Goal: Task Accomplishment & Management: Complete application form

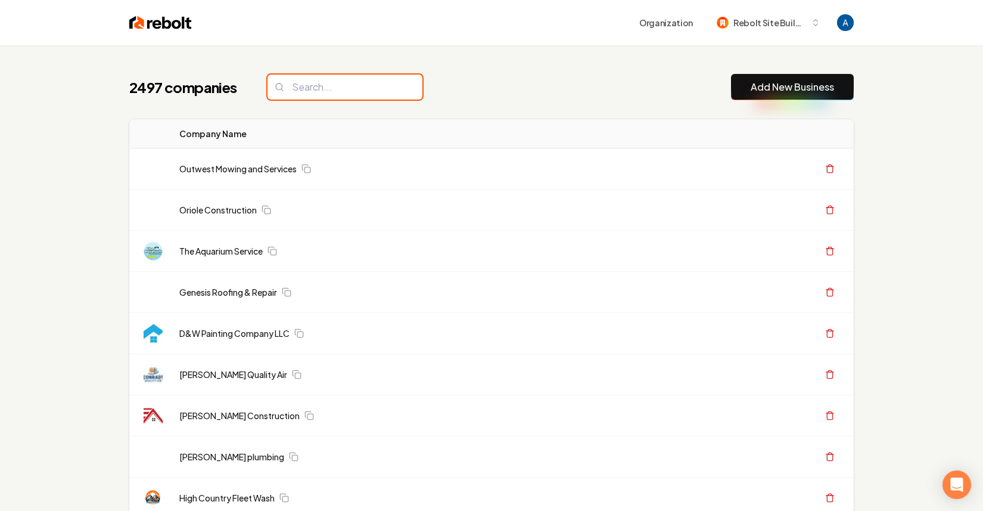
click at [353, 94] on input "search" at bounding box center [345, 86] width 155 height 25
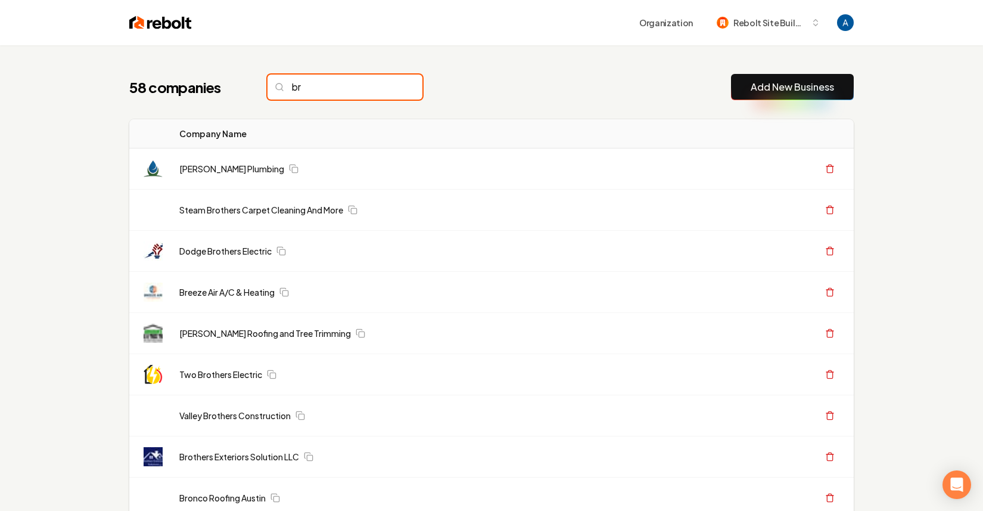
type input "b"
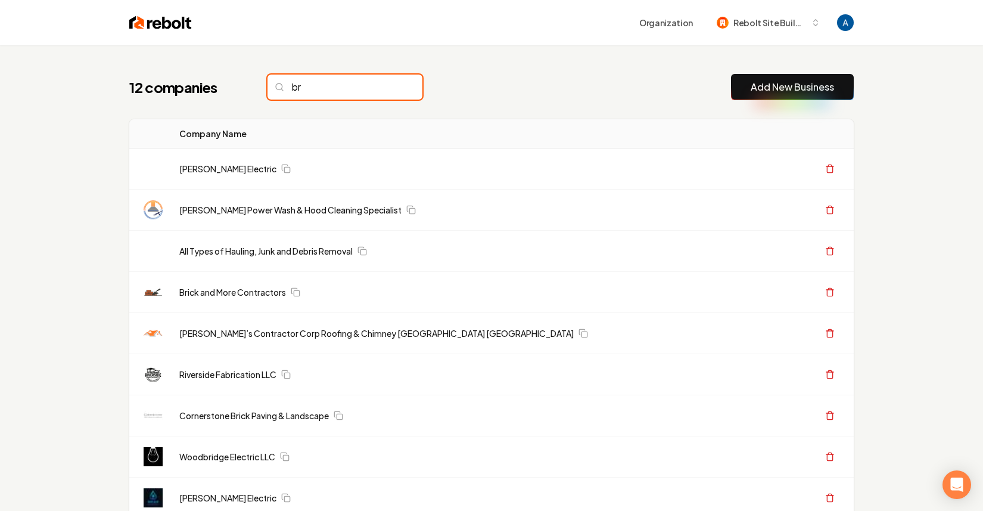
type input "b"
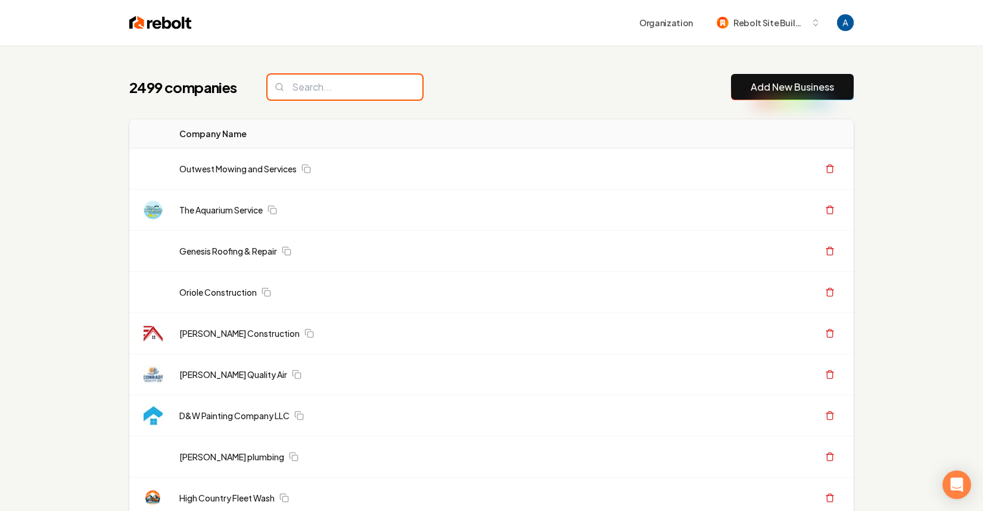
click at [326, 91] on input "search" at bounding box center [345, 86] width 155 height 25
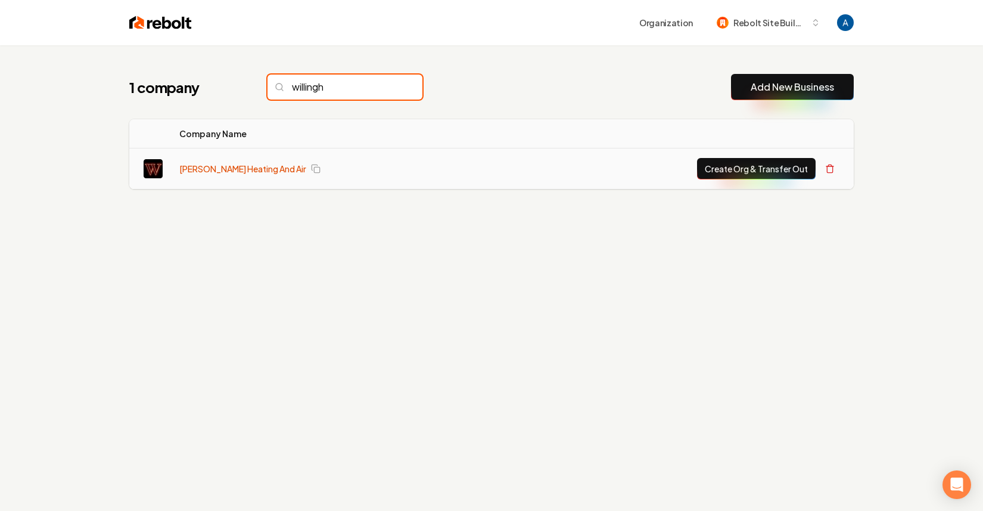
type input "willingh"
click at [255, 169] on link "Willingham Heating And Air" at bounding box center [242, 169] width 127 height 12
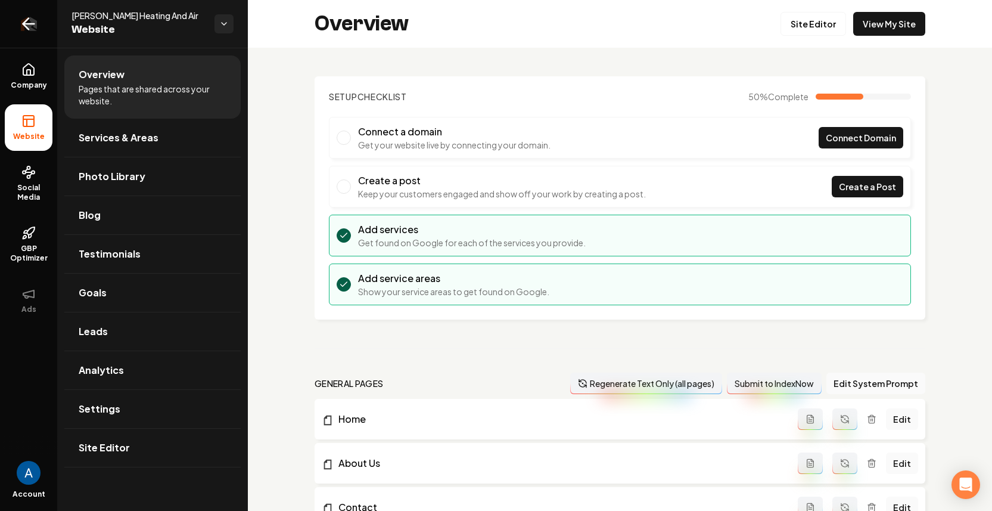
click at [27, 16] on icon "Return to dashboard" at bounding box center [28, 23] width 19 height 19
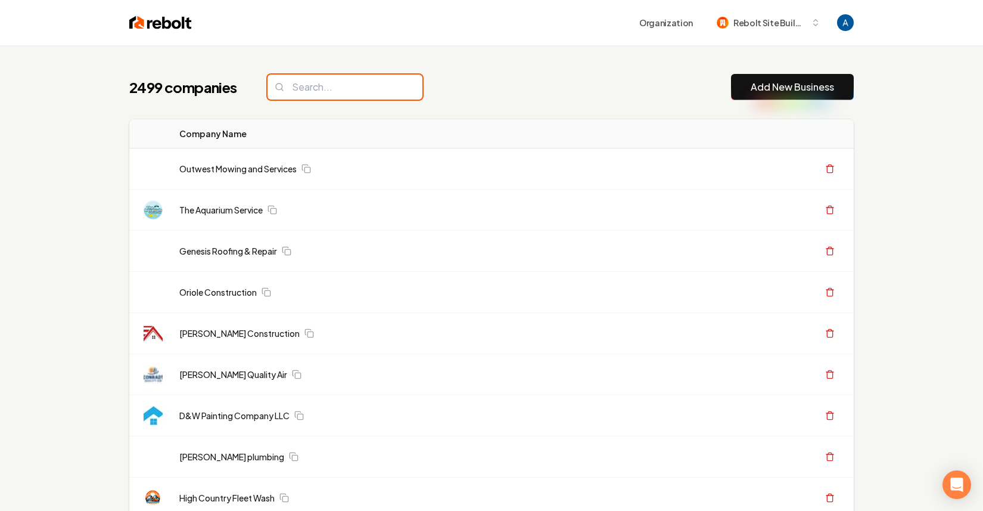
click at [343, 89] on input "search" at bounding box center [345, 86] width 155 height 25
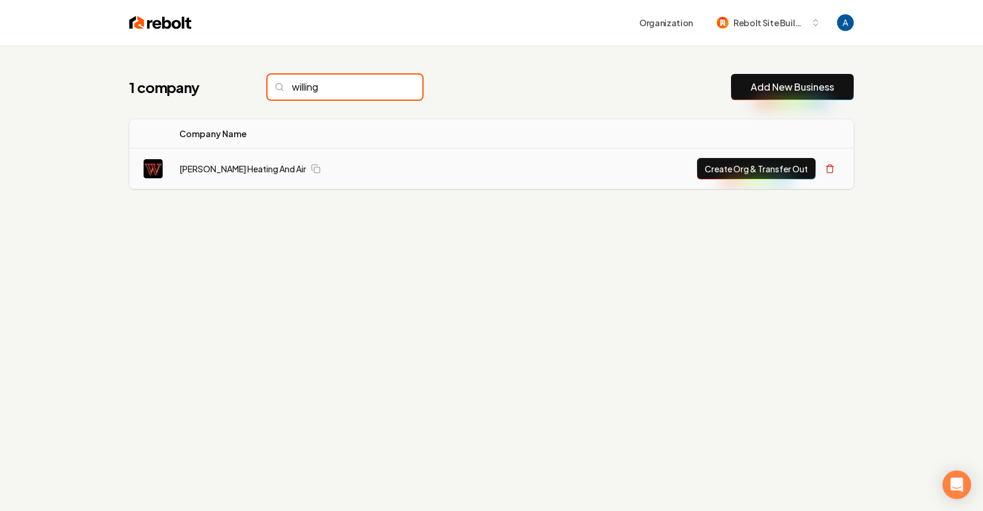
type input "willing"
click at [727, 172] on button "Create Org & Transfer Out" at bounding box center [756, 168] width 119 height 21
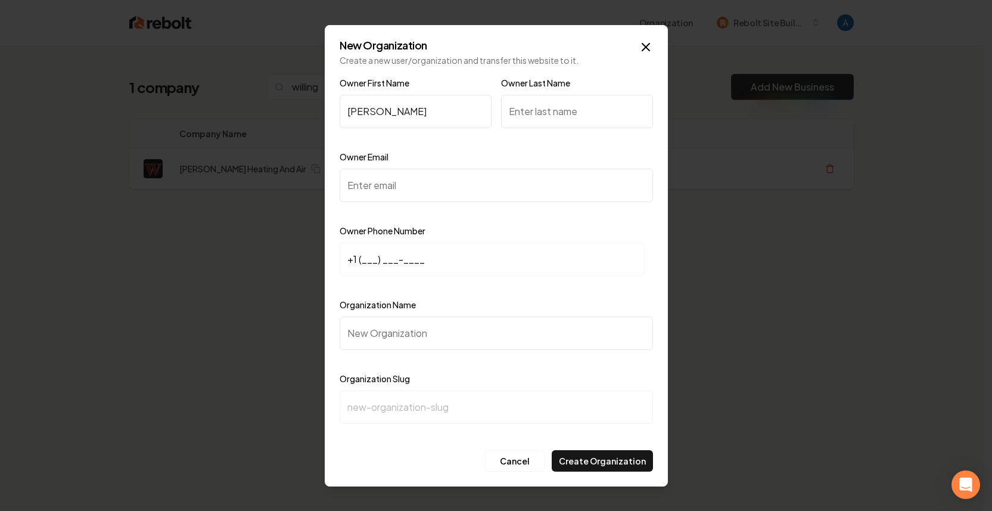
type input "Billy"
click at [527, 110] on input "Owner Last Name" at bounding box center [577, 111] width 152 height 33
type input "Willingham"
click at [406, 185] on input "Owner Email" at bounding box center [496, 185] width 313 height 33
paste input "blwillingham57@gmail.com"
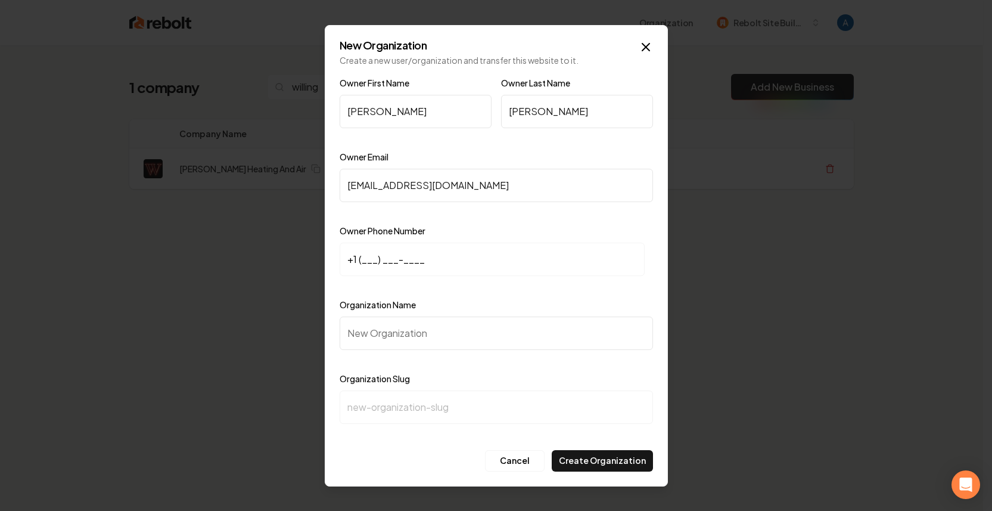
type input "blwillingham57@gmail.com"
click at [361, 260] on input "+1 (___) ___-____" at bounding box center [492, 259] width 305 height 33
paste input "864) 420-3789"
type input "+1 (864) 420-3789"
click at [436, 327] on input "Organization Name" at bounding box center [496, 332] width 313 height 33
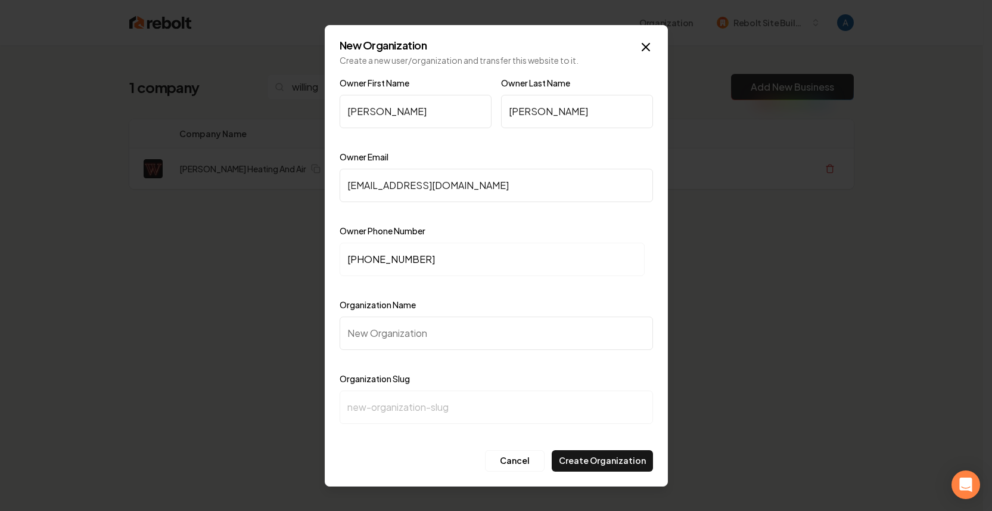
type input "W"
type input "w"
type input "Wi"
type input "wi"
type input "Wil"
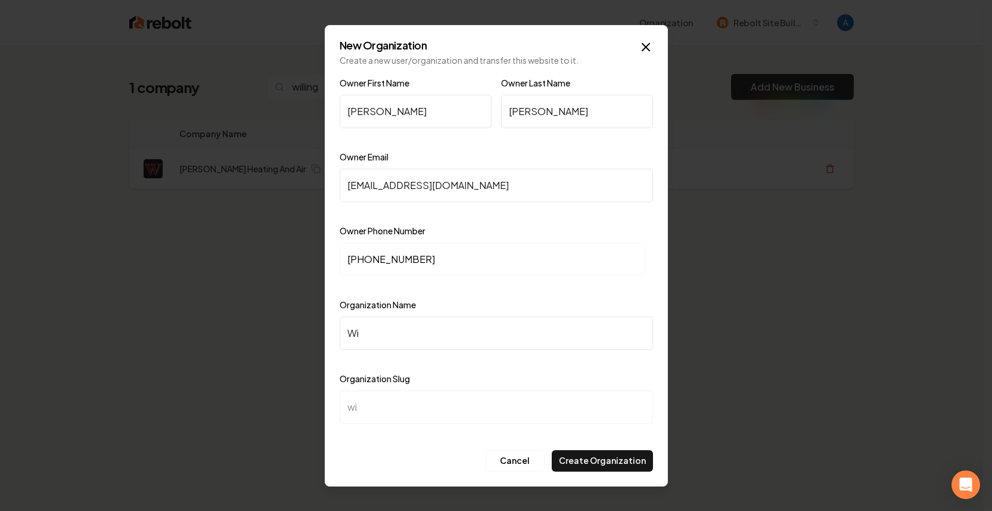
type input "wil"
type input "Will"
type input "will"
type input "Willi"
type input "[PERSON_NAME]"
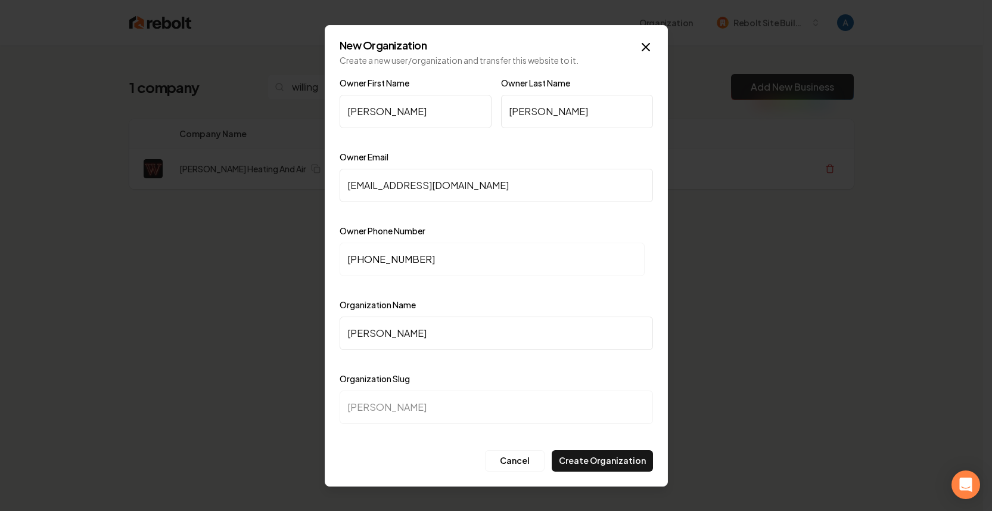
type input "Willin"
type input "willin"
type input "Willing"
type input "willing"
type input "Willingh"
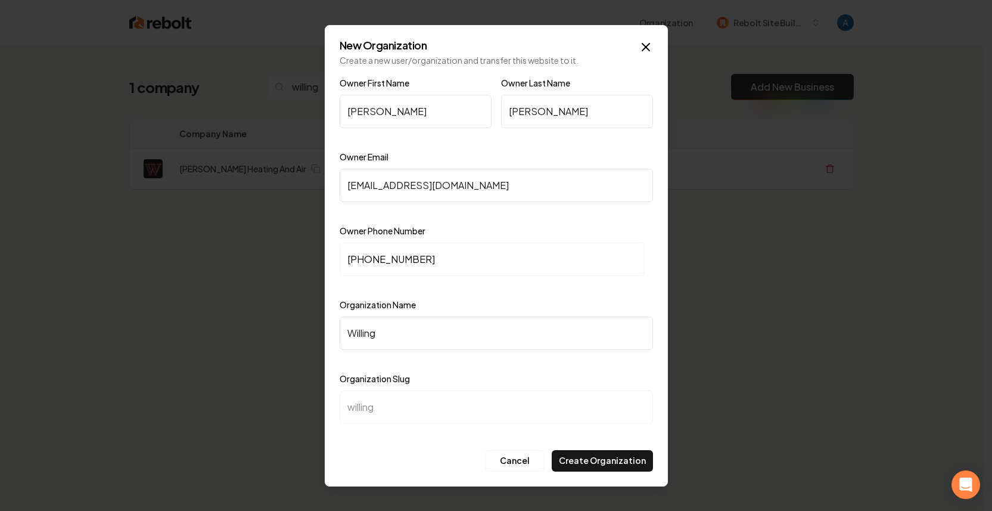
type input "willingh"
type input "Willingha"
type input "willingha"
type input "Willingham"
type input "[PERSON_NAME]"
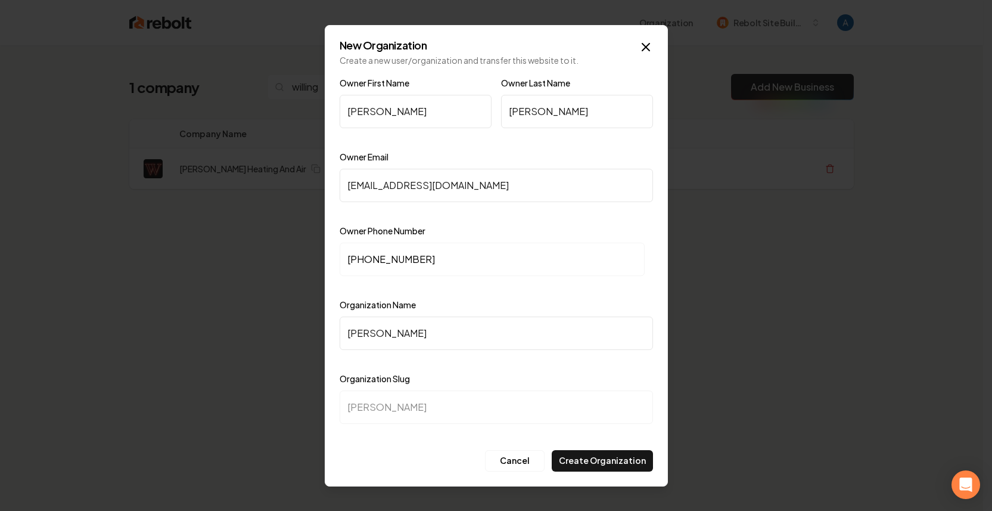
type input "Willingham H"
type input "willingham-h"
type input "Willingham He"
type input "willingham-he"
type input "Willingham Hea"
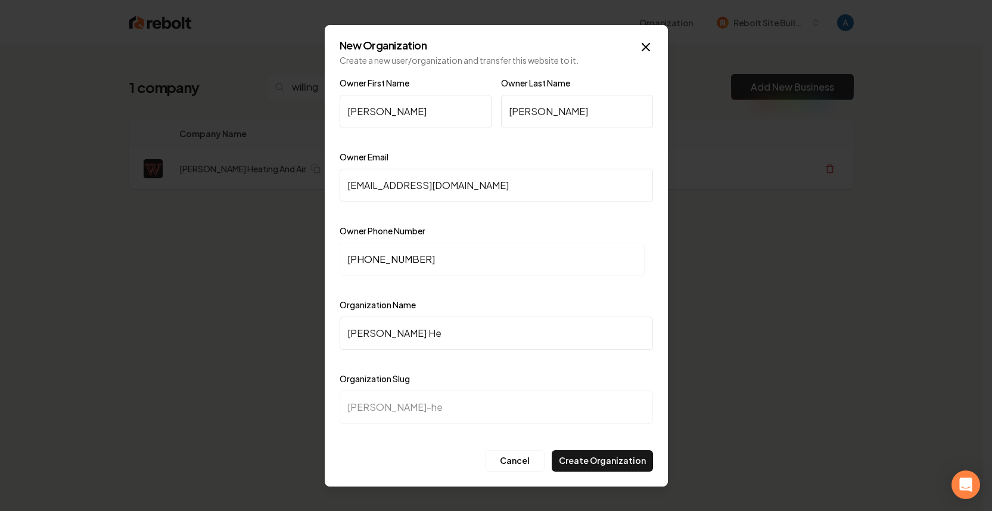
type input "willingham-hea"
type input "Willingham Heat"
type input "willingham-heat"
type input "Willingham Heati"
type input "willingham-heati"
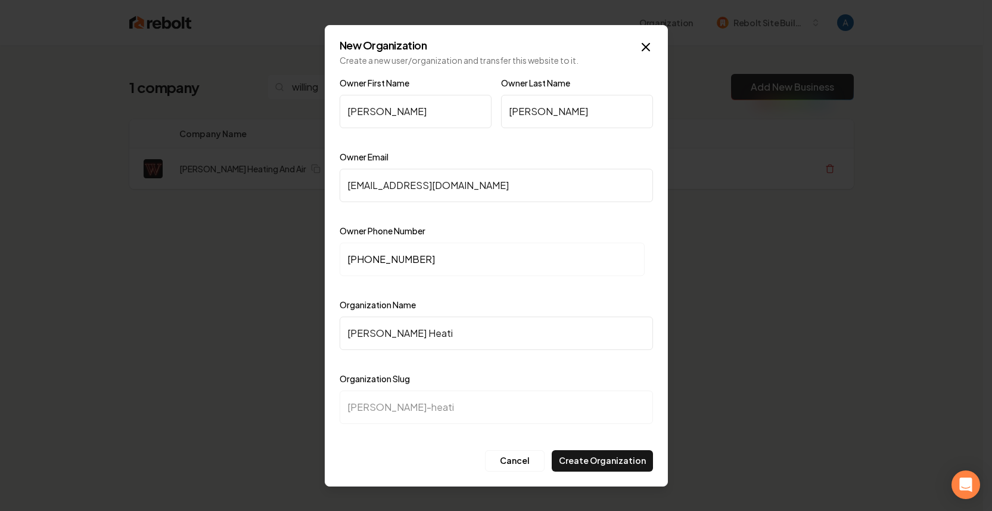
type input "Willingham Heatin"
type input "willingham-heatin"
type input "Willingham Heating"
type input "willingham-heating"
type input "Willingham Heating a"
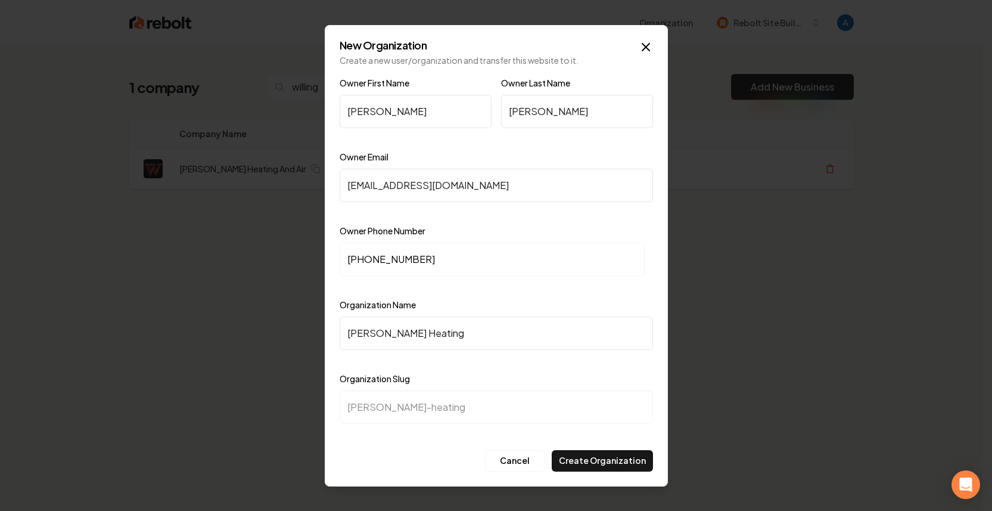
type input "willingham-heating-a"
type input "Willingham Heating an"
type input "willingham-heating-an"
type input "Willingham Heating and"
type input "willingham-heating-and"
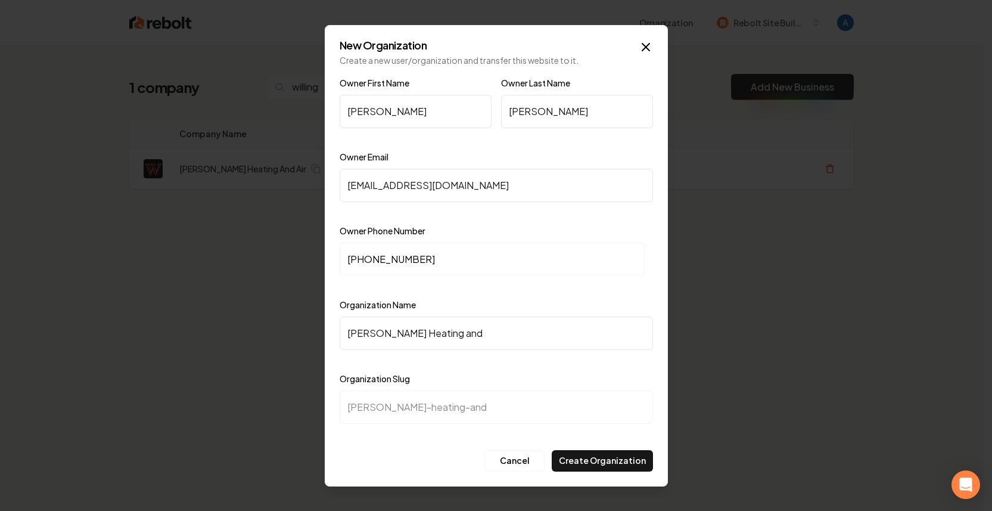
type input "Willingham Heating and A"
type input "willingham-heating-and-a"
type input "Willingham Heating and Ai"
type input "willingham-heating-and-ai"
type input "[PERSON_NAME] Heating and Air"
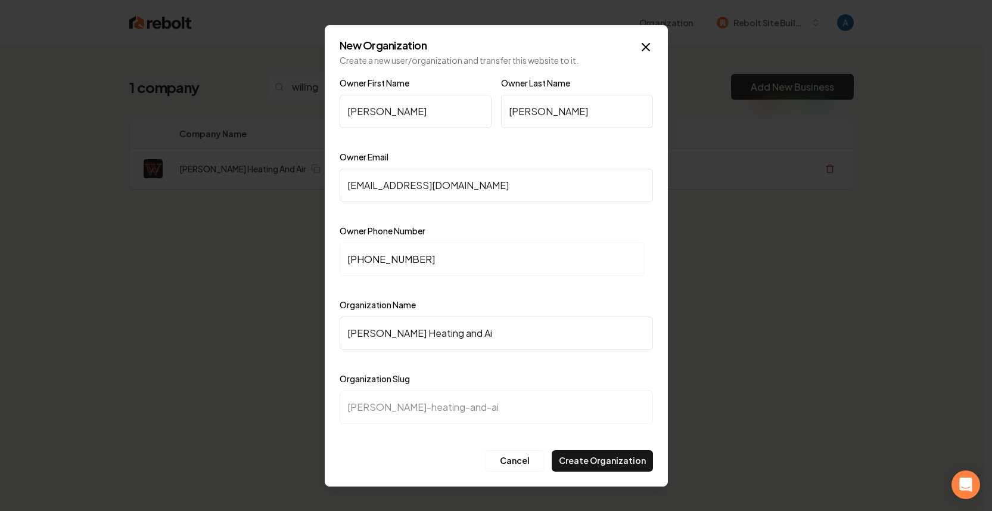
type input "willingham-heating-and-air"
type input "[PERSON_NAME] Heating and Air"
click at [583, 459] on button "Create Organization" at bounding box center [602, 460] width 101 height 21
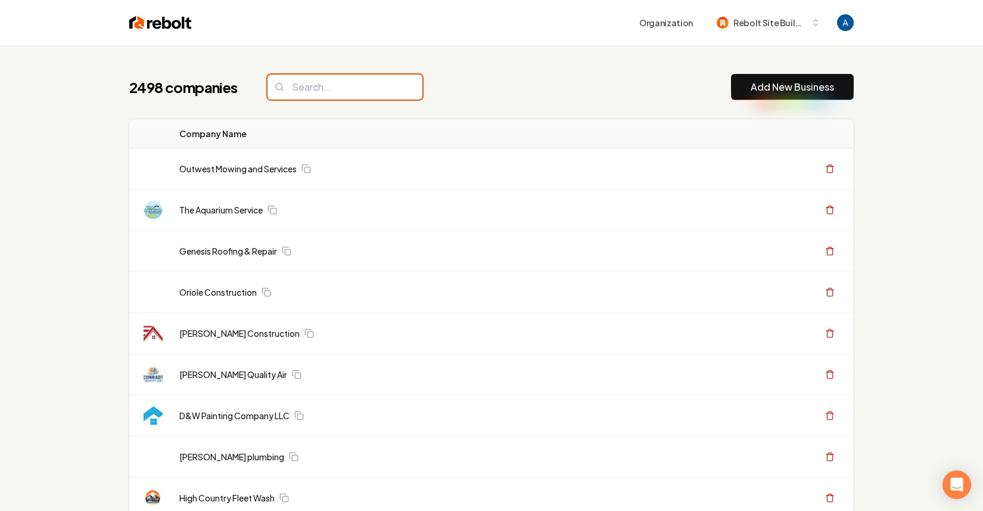
click at [352, 92] on input "search" at bounding box center [345, 86] width 155 height 25
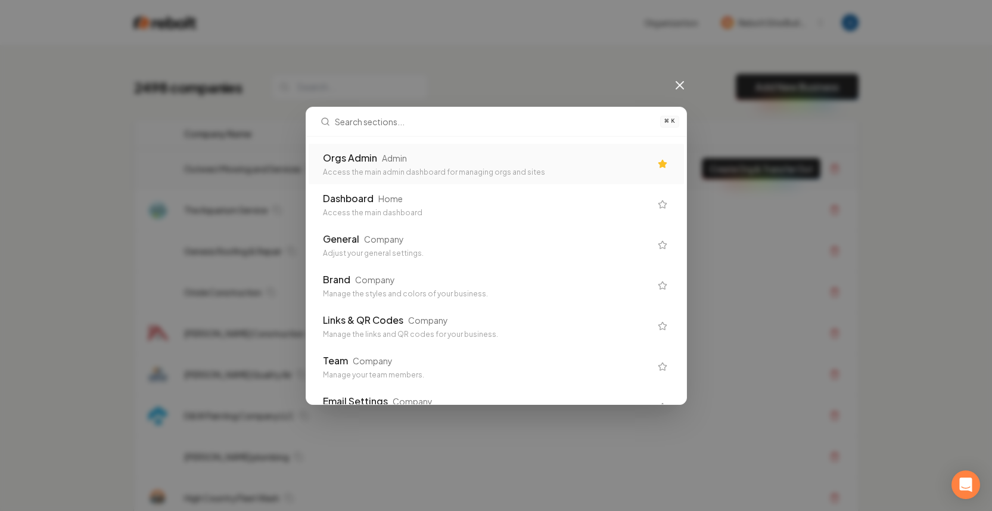
click at [429, 175] on div "Orgs Admin Admin Access the main admin dashboard for managing orgs and sites" at bounding box center [496, 164] width 375 height 41
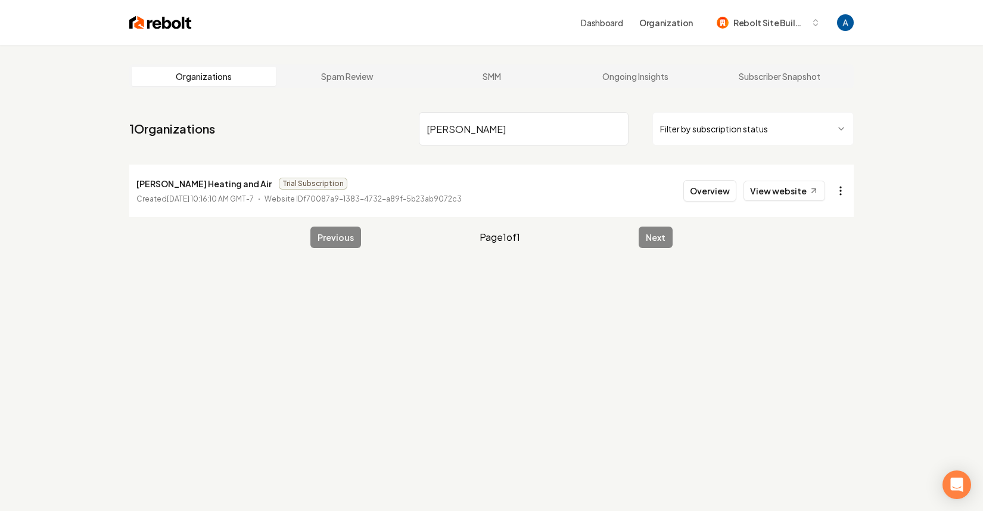
type input "[PERSON_NAME]"
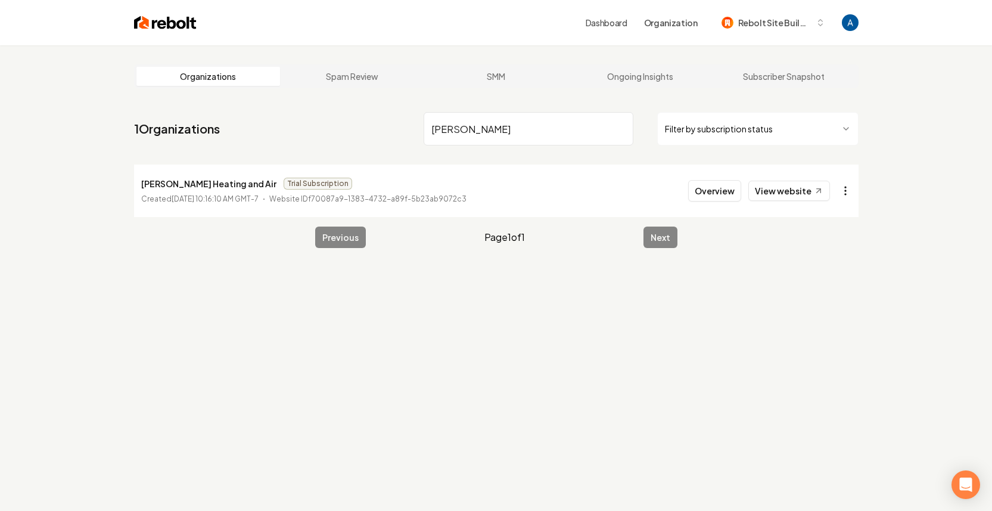
click at [837, 191] on html "Dashboard Organization Rebolt Site Builder Organizations Spam Review SMM Ongoin…" at bounding box center [496, 255] width 992 height 511
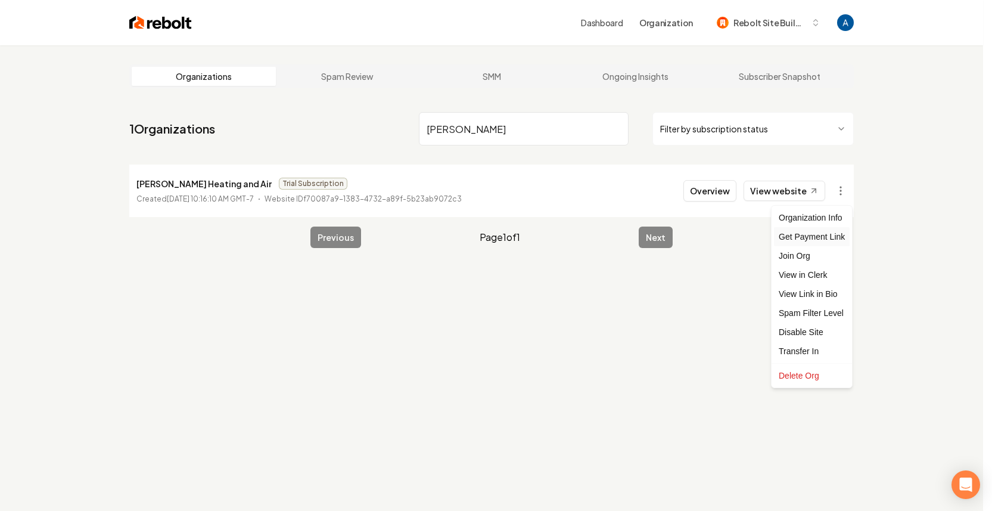
click at [833, 242] on div "Get Payment Link" at bounding box center [812, 236] width 76 height 19
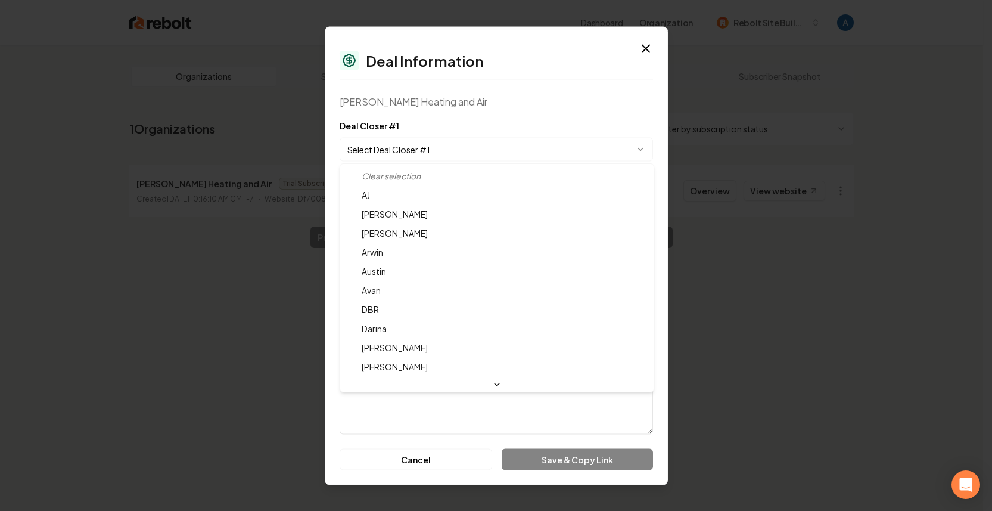
click at [461, 150] on body "**********" at bounding box center [491, 255] width 983 height 511
select select "**********"
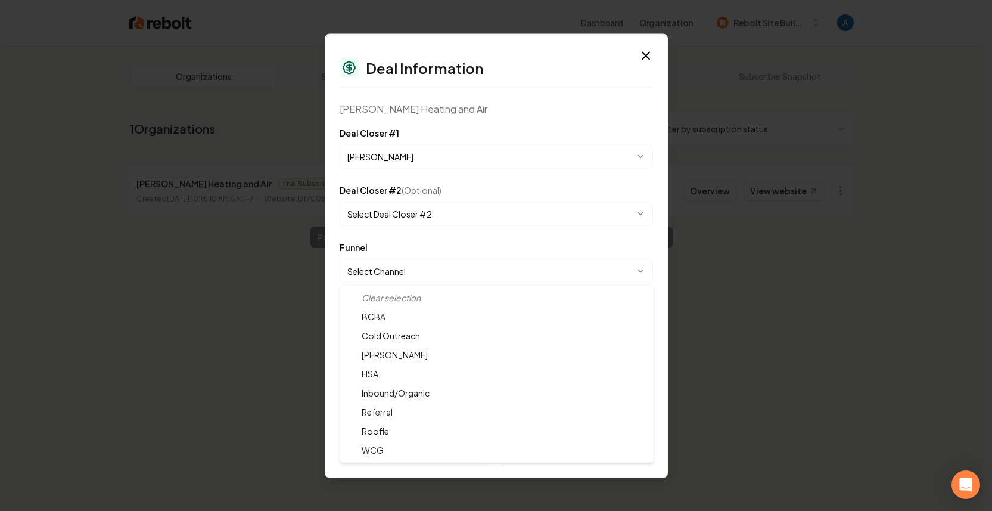
click at [395, 266] on body "**********" at bounding box center [491, 255] width 983 height 511
select select "**********"
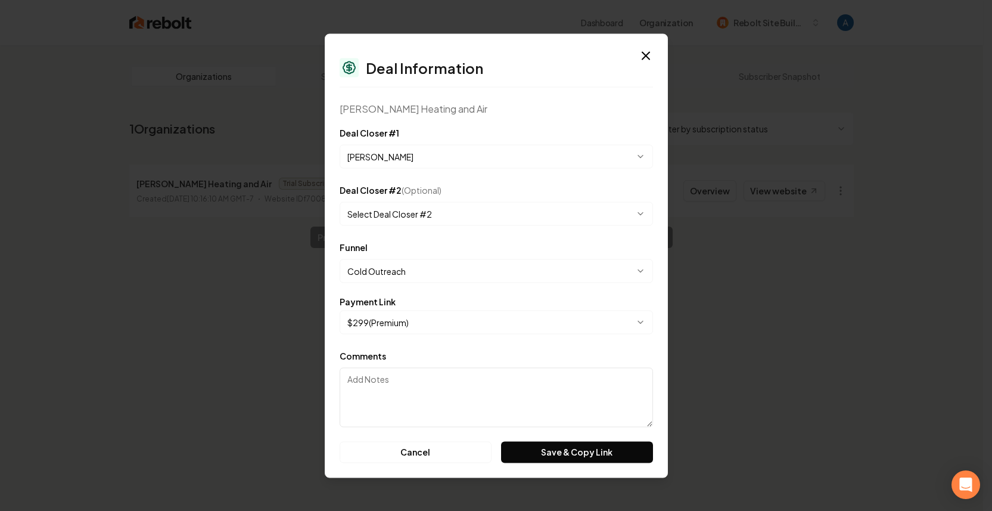
click at [451, 324] on body "**********" at bounding box center [491, 255] width 983 height 511
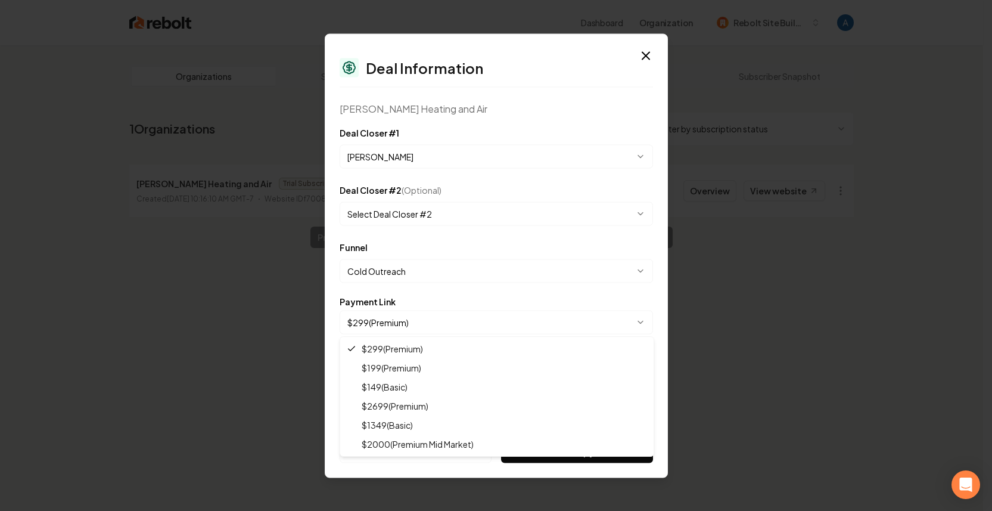
select select "**********"
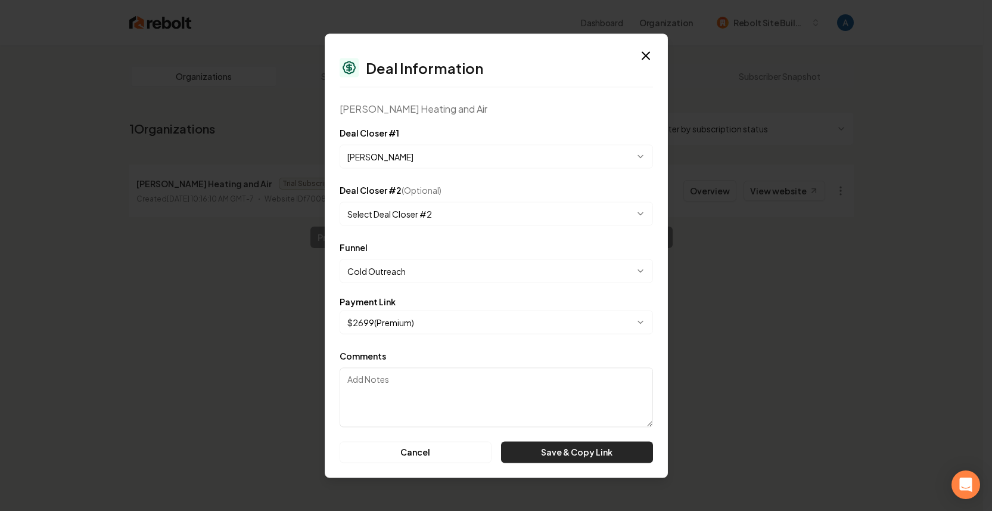
click at [586, 459] on button "Save & Copy Link" at bounding box center [576, 451] width 151 height 21
